Goal: Transaction & Acquisition: Purchase product/service

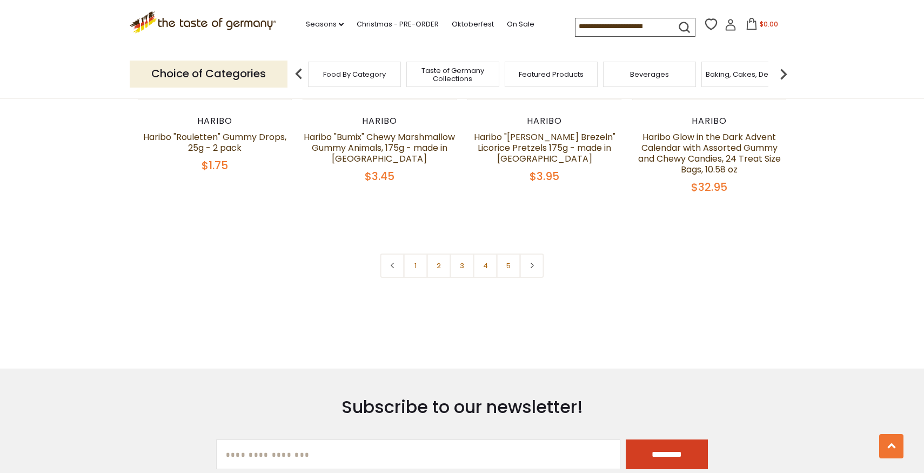
scroll to position [2391, 0]
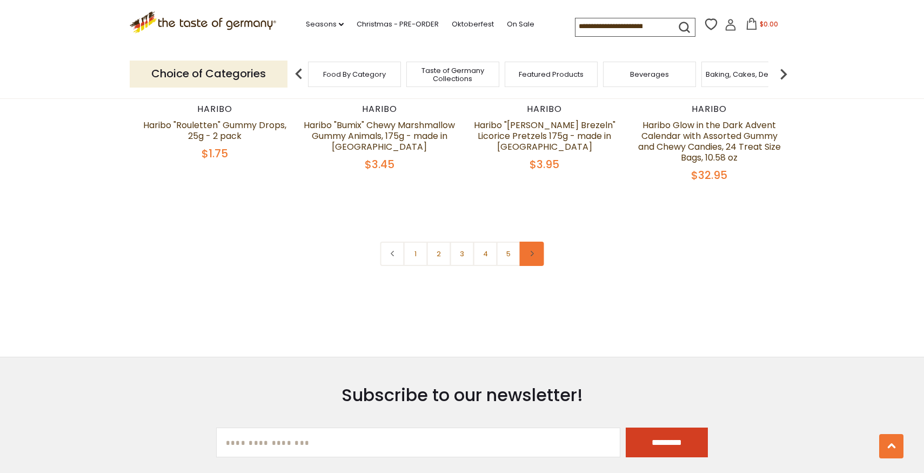
click at [528, 251] on icon at bounding box center [531, 253] width 6 height 5
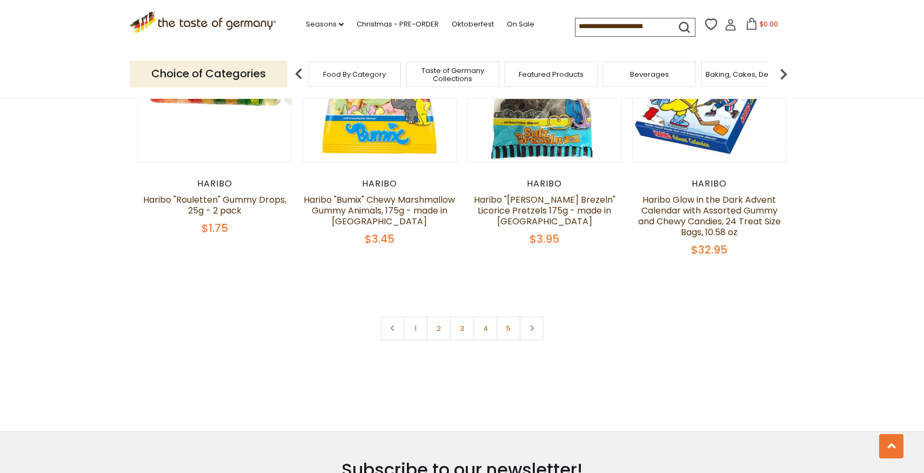
scroll to position [2299, 0]
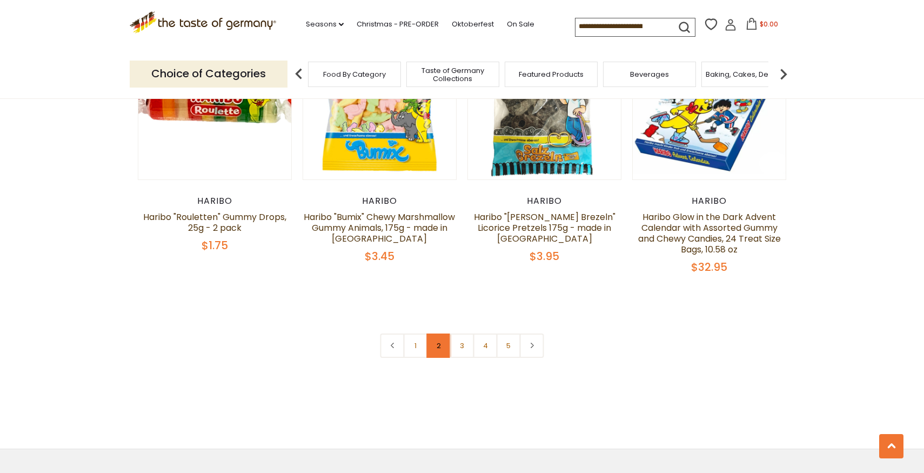
click at [438, 333] on link "2" at bounding box center [439, 345] width 24 height 24
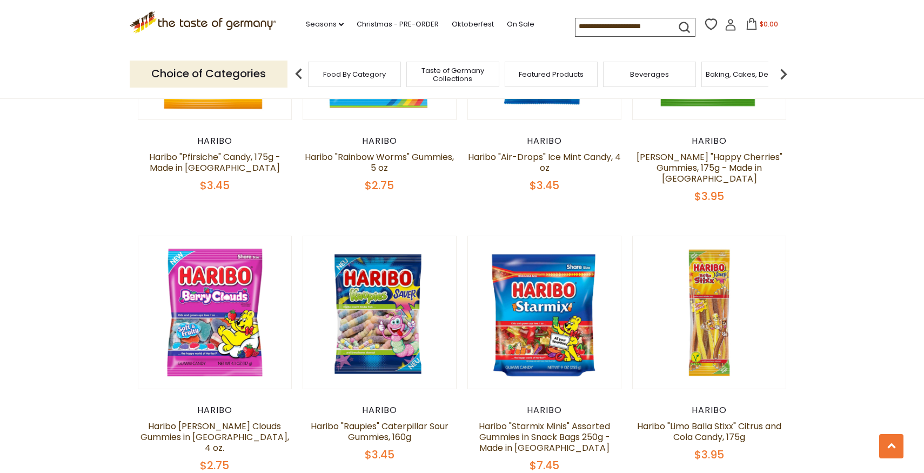
scroll to position [2177, 0]
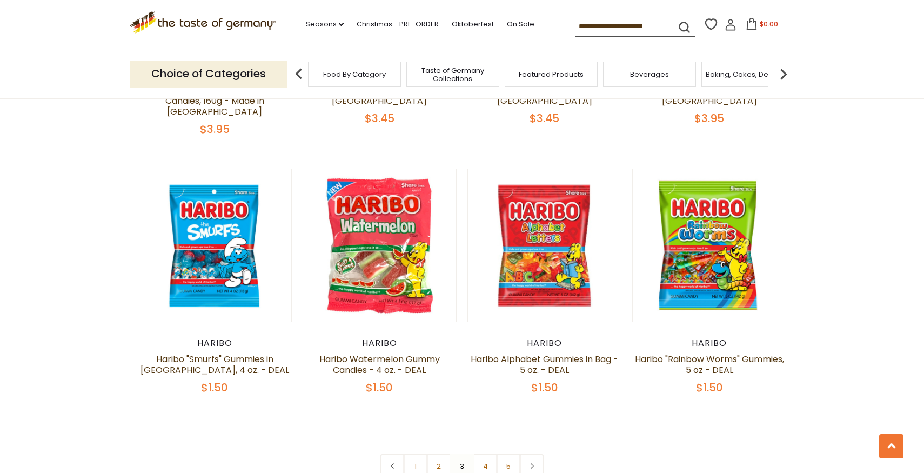
scroll to position [2227, 0]
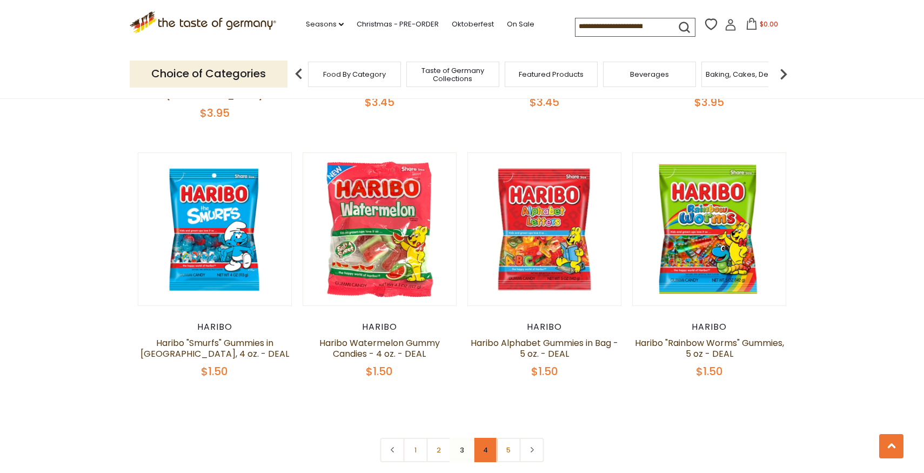
click at [478, 438] on link "4" at bounding box center [485, 450] width 24 height 24
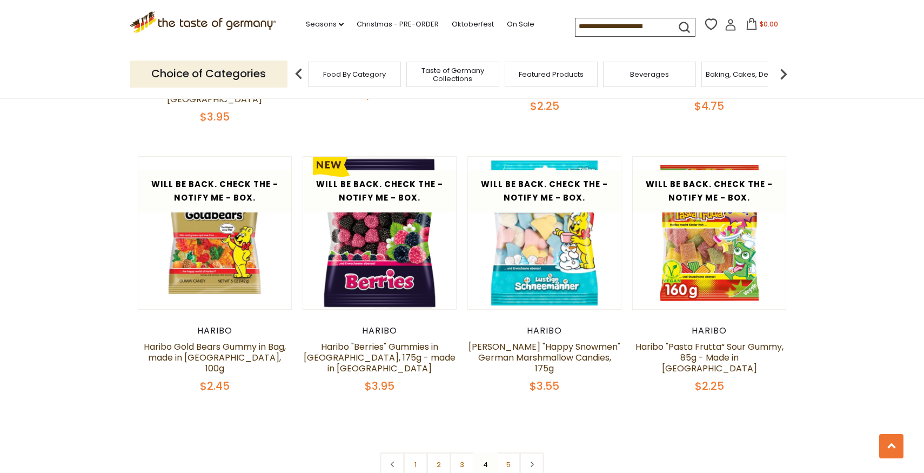
scroll to position [2225, 0]
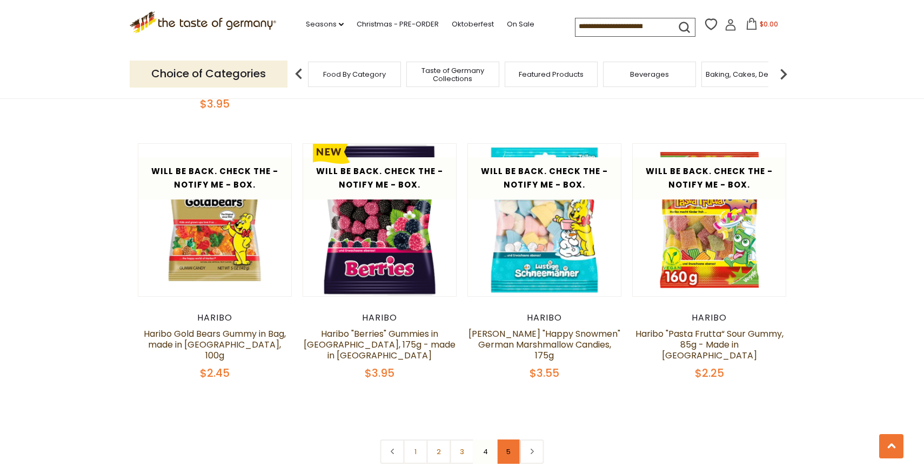
click at [513, 439] on link "5" at bounding box center [508, 451] width 24 height 24
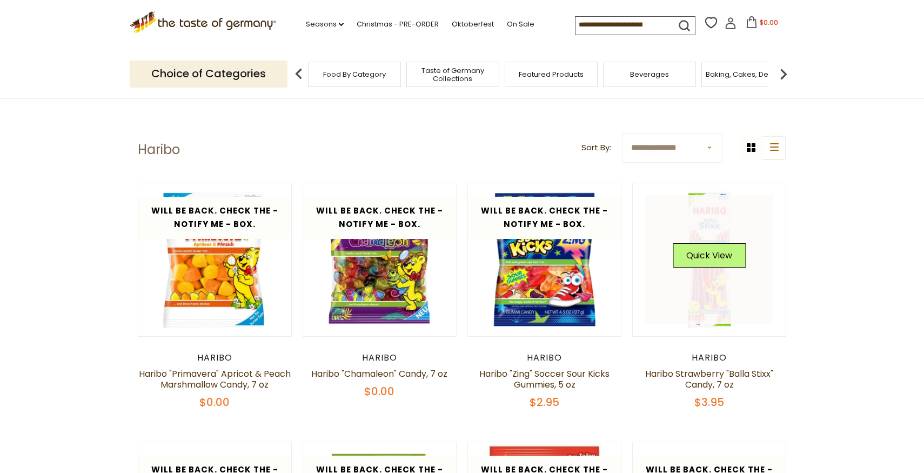
scroll to position [0, 0]
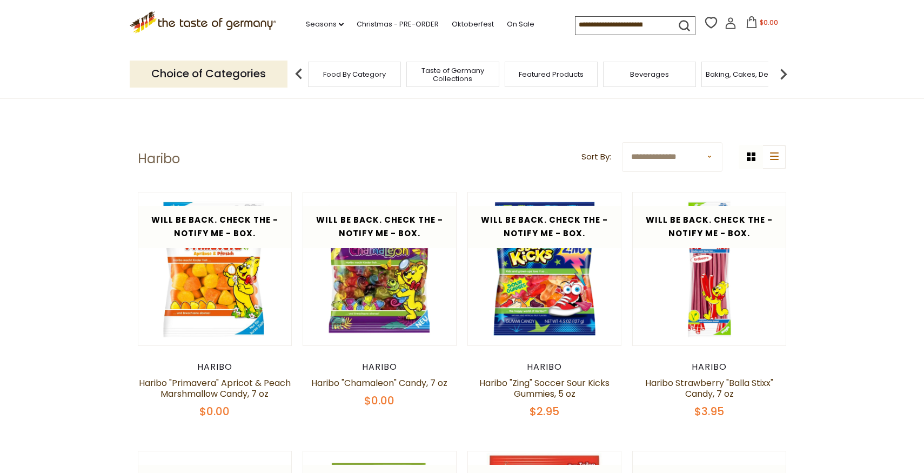
click at [351, 78] on span "Food By Category" at bounding box center [354, 74] width 63 height 8
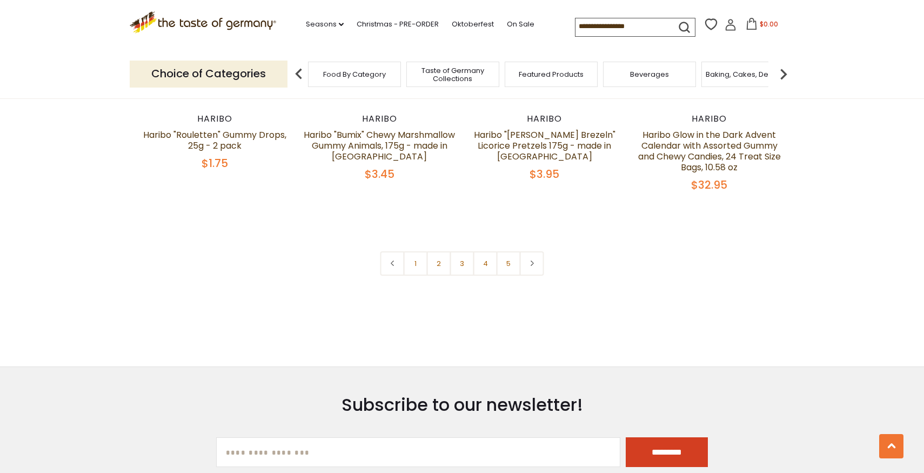
scroll to position [2354, 0]
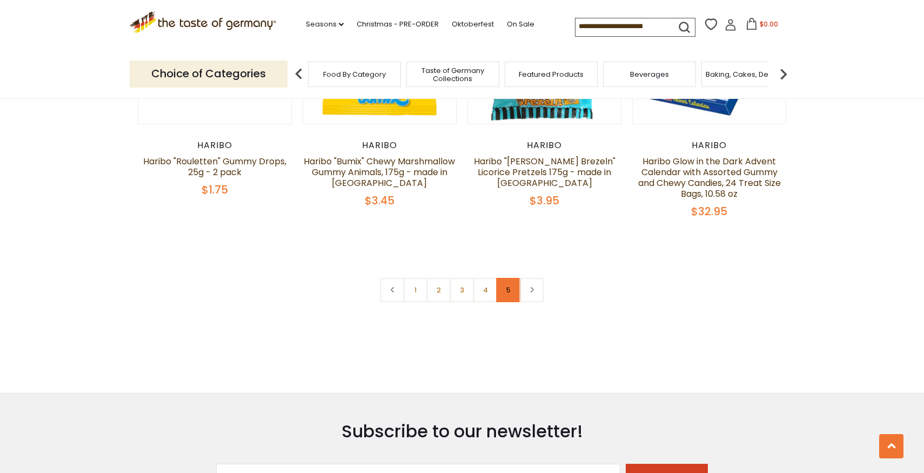
click at [497, 278] on link "5" at bounding box center [508, 290] width 24 height 24
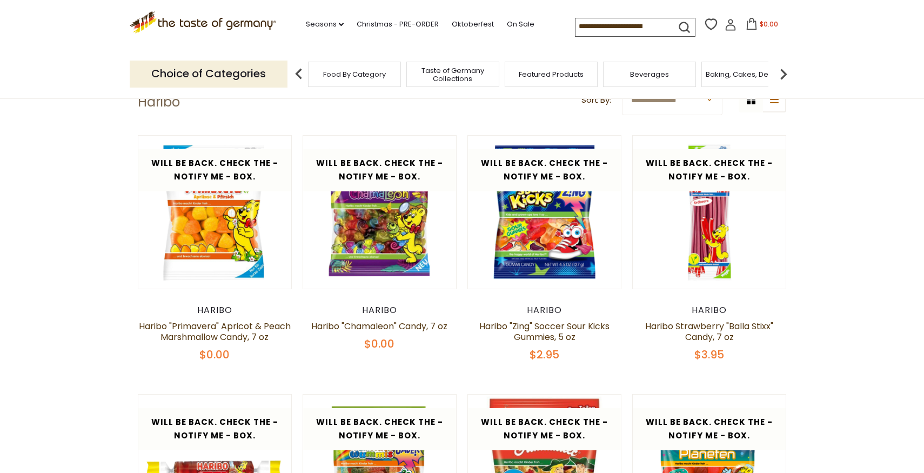
scroll to position [55, 0]
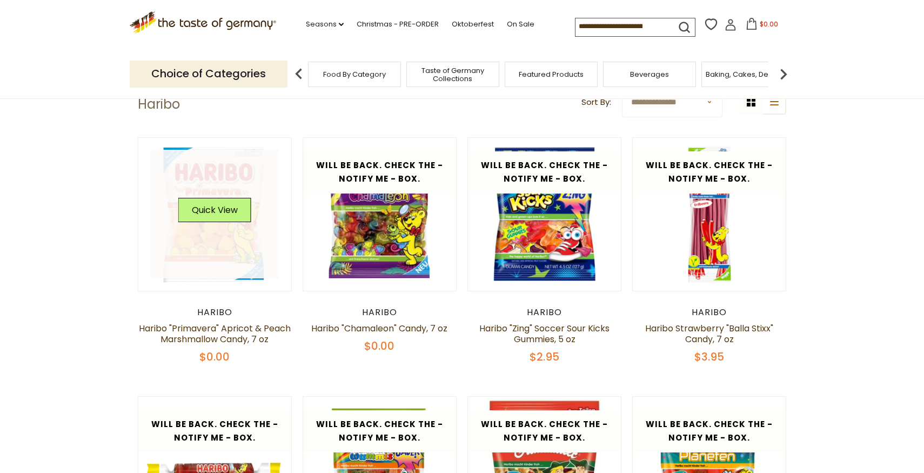
click at [227, 290] on figure "Will be back. Check the - Notify Me - Box. Quick View" at bounding box center [215, 214] width 154 height 154
click at [218, 270] on link at bounding box center [215, 214] width 129 height 129
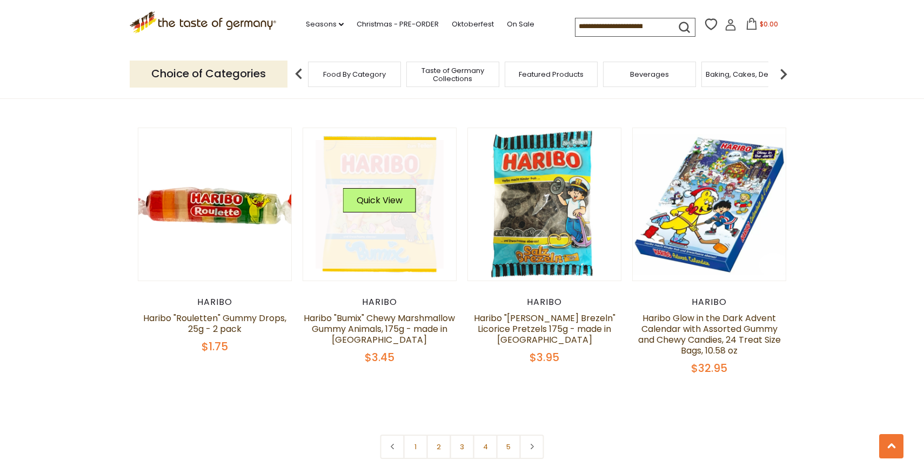
scroll to position [2421, 0]
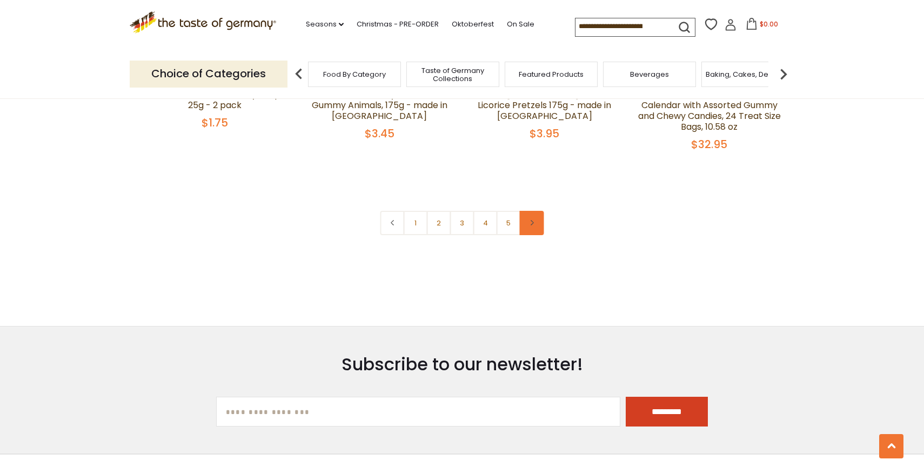
click at [528, 211] on link at bounding box center [532, 223] width 24 height 24
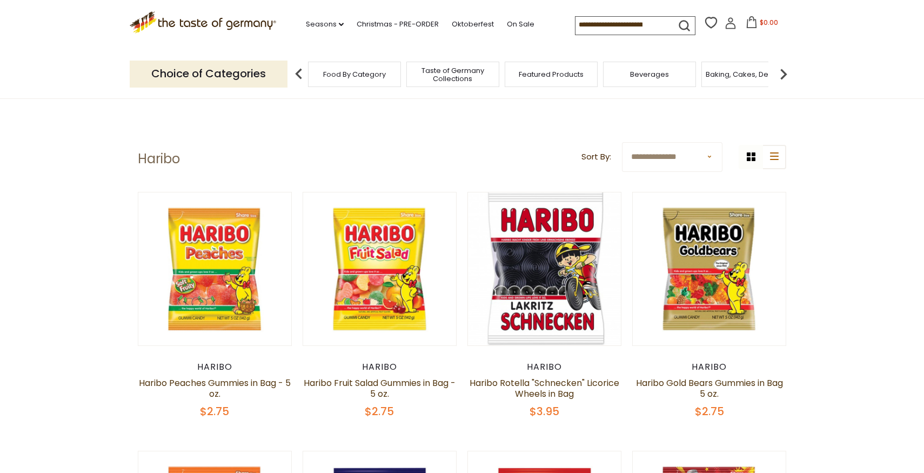
click at [777, 79] on img at bounding box center [783, 74] width 22 height 22
